Goal: Register for event/course

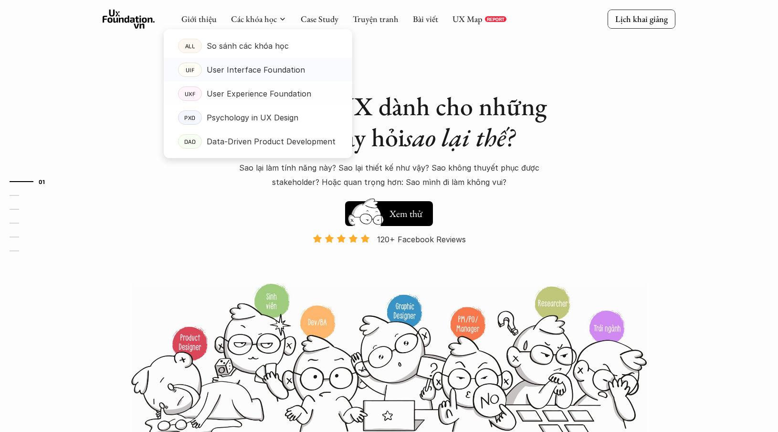
click at [225, 72] on p "User Interface Foundation" at bounding box center [256, 70] width 98 height 14
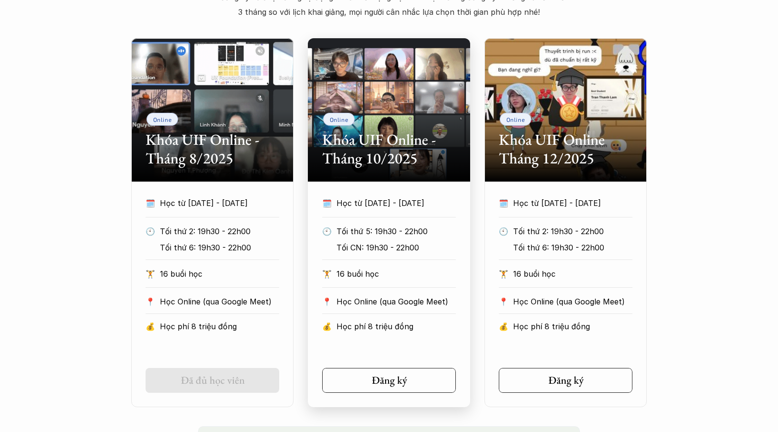
scroll to position [455, 0]
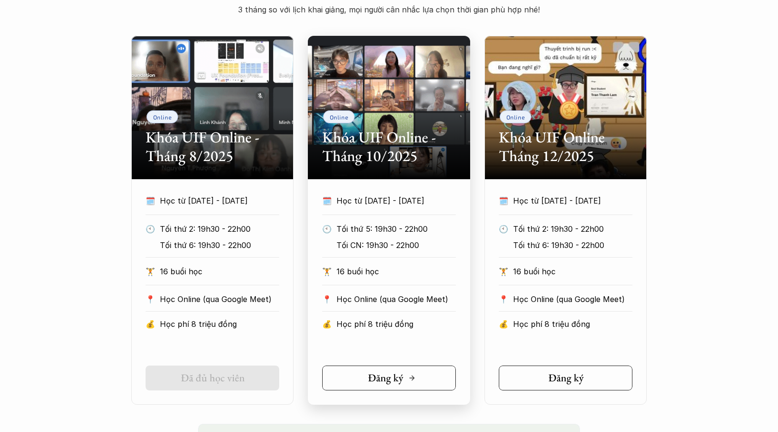
click at [376, 378] on h5 "Đăng ký" at bounding box center [385, 378] width 35 height 12
